Goal: Check status: Check status

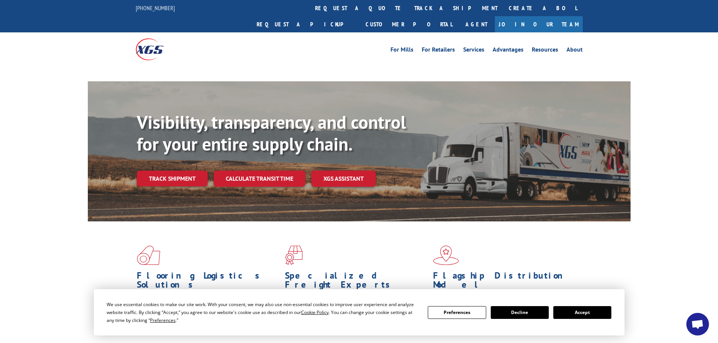
click at [601, 318] on button "Accept" at bounding box center [582, 312] width 58 height 13
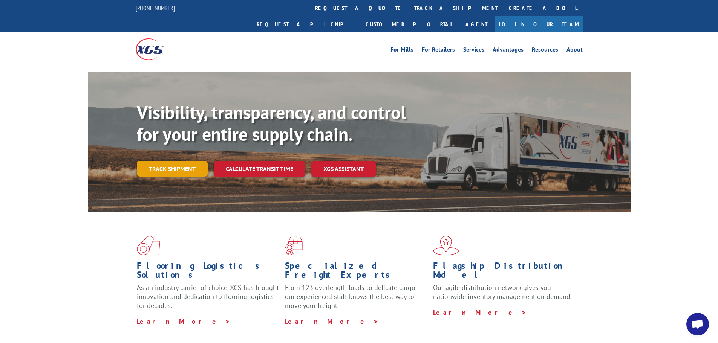
click at [162, 161] on link "Track shipment" at bounding box center [172, 169] width 71 height 16
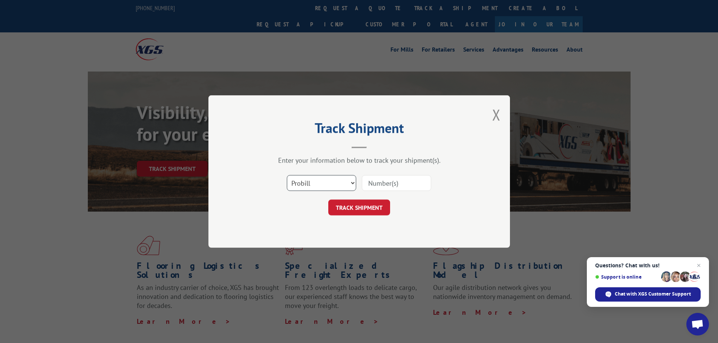
click at [303, 185] on select "Select category... Probill BOL PO" at bounding box center [321, 183] width 69 height 16
select select "bol"
click at [287, 175] on select "Select category... Probill BOL PO" at bounding box center [321, 183] width 69 height 16
click at [369, 183] on input at bounding box center [396, 183] width 69 height 16
paste input "80499157"
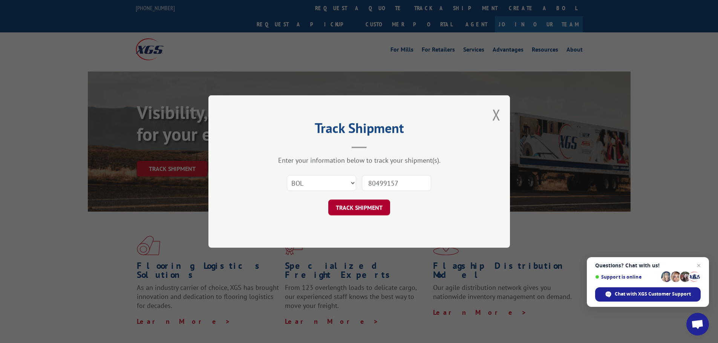
type input "80499157"
click at [360, 205] on button "TRACK SHIPMENT" at bounding box center [359, 208] width 62 height 16
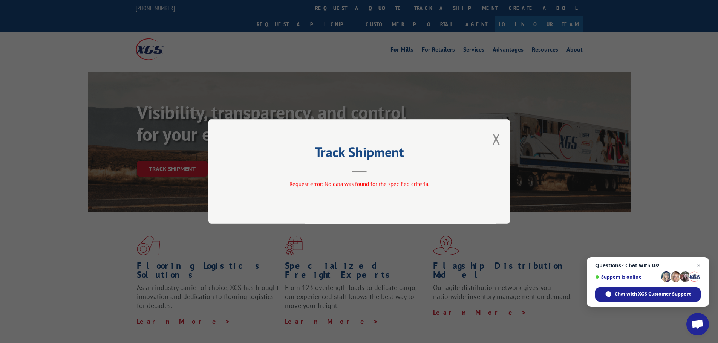
click at [492, 138] on div "Track Shipment Request error: No data was found for the specified criteria." at bounding box center [358, 171] width 301 height 104
click at [494, 142] on button "Close modal" at bounding box center [496, 139] width 8 height 20
